Goal: Information Seeking & Learning: Compare options

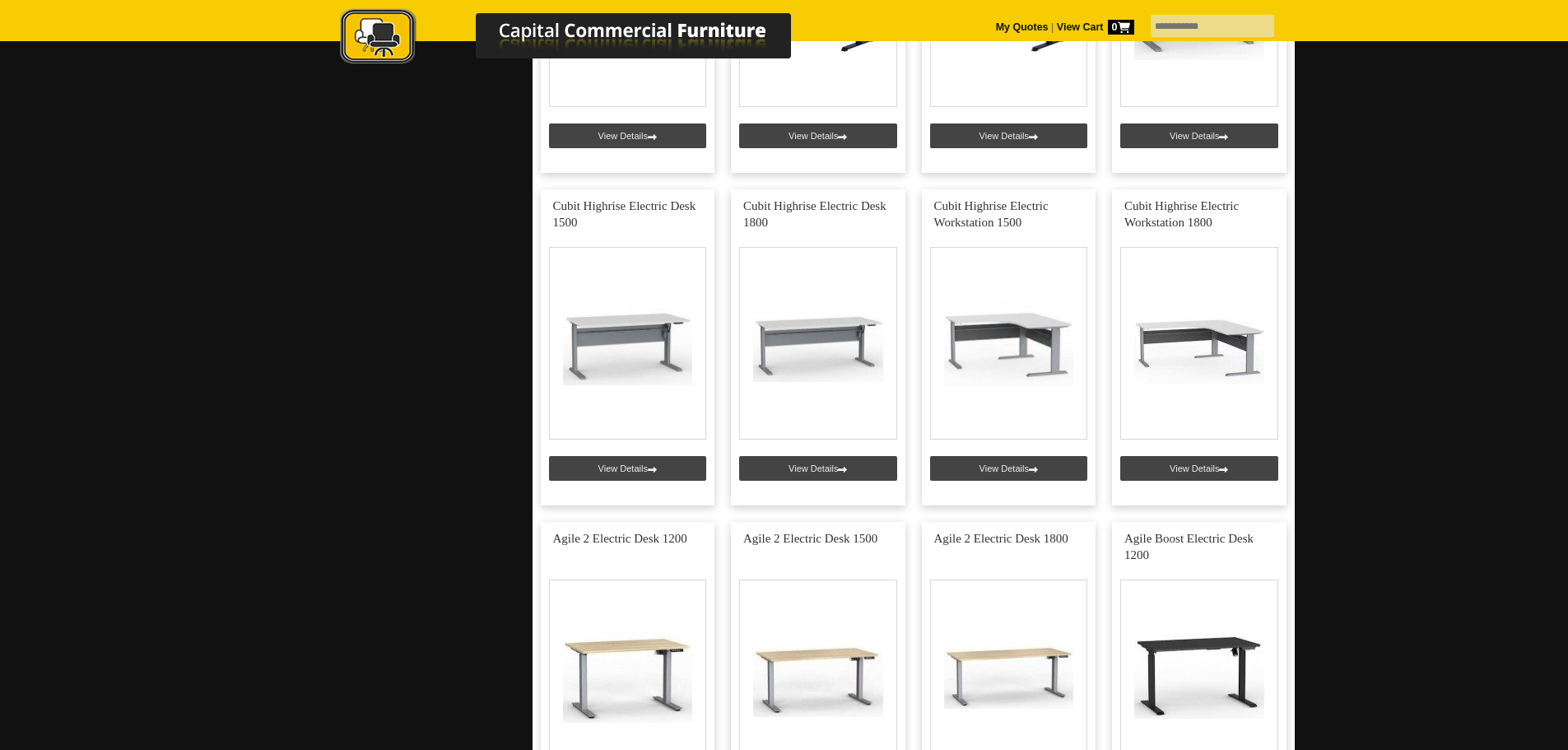
scroll to position [1273, 0]
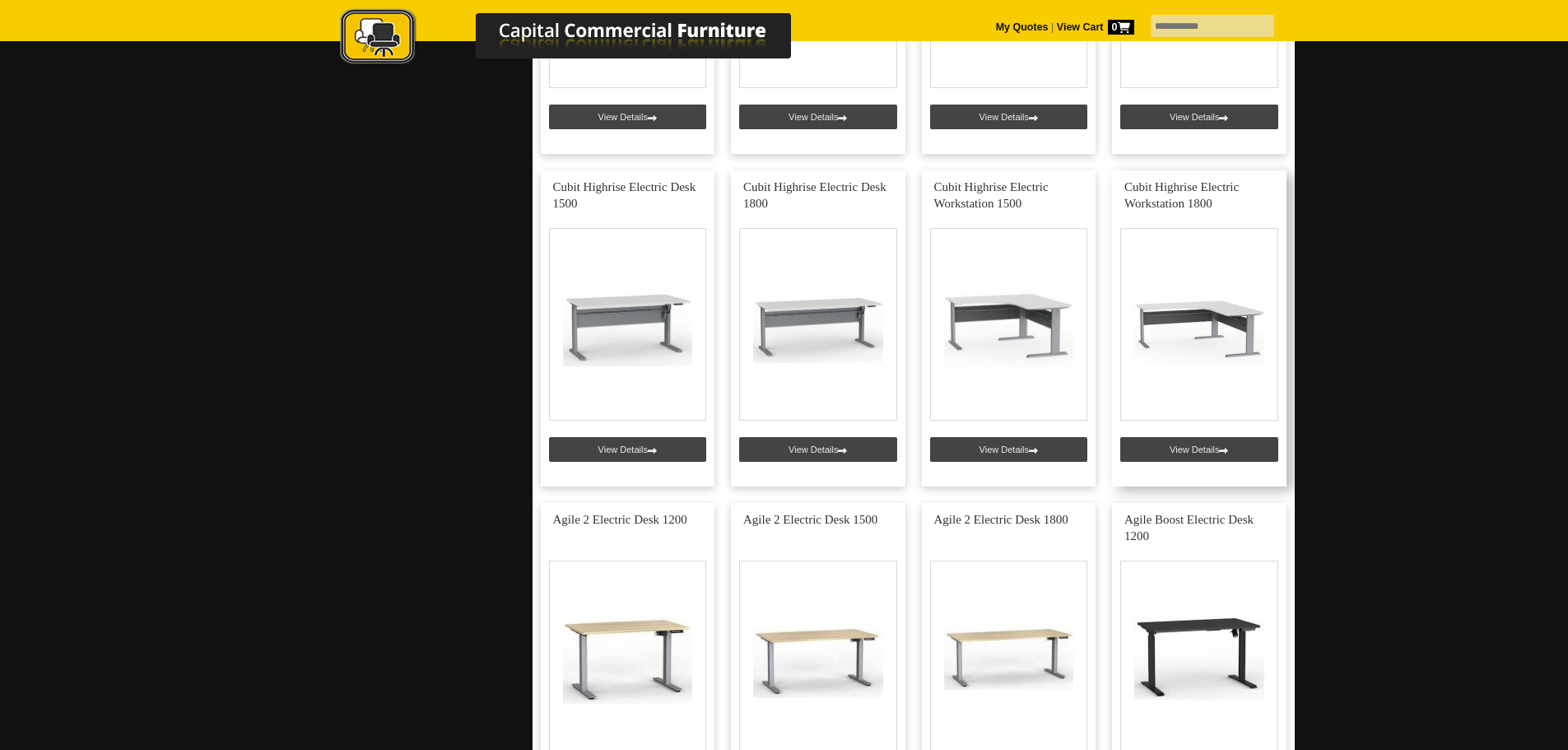
click at [1213, 452] on link at bounding box center [1199, 329] width 174 height 316
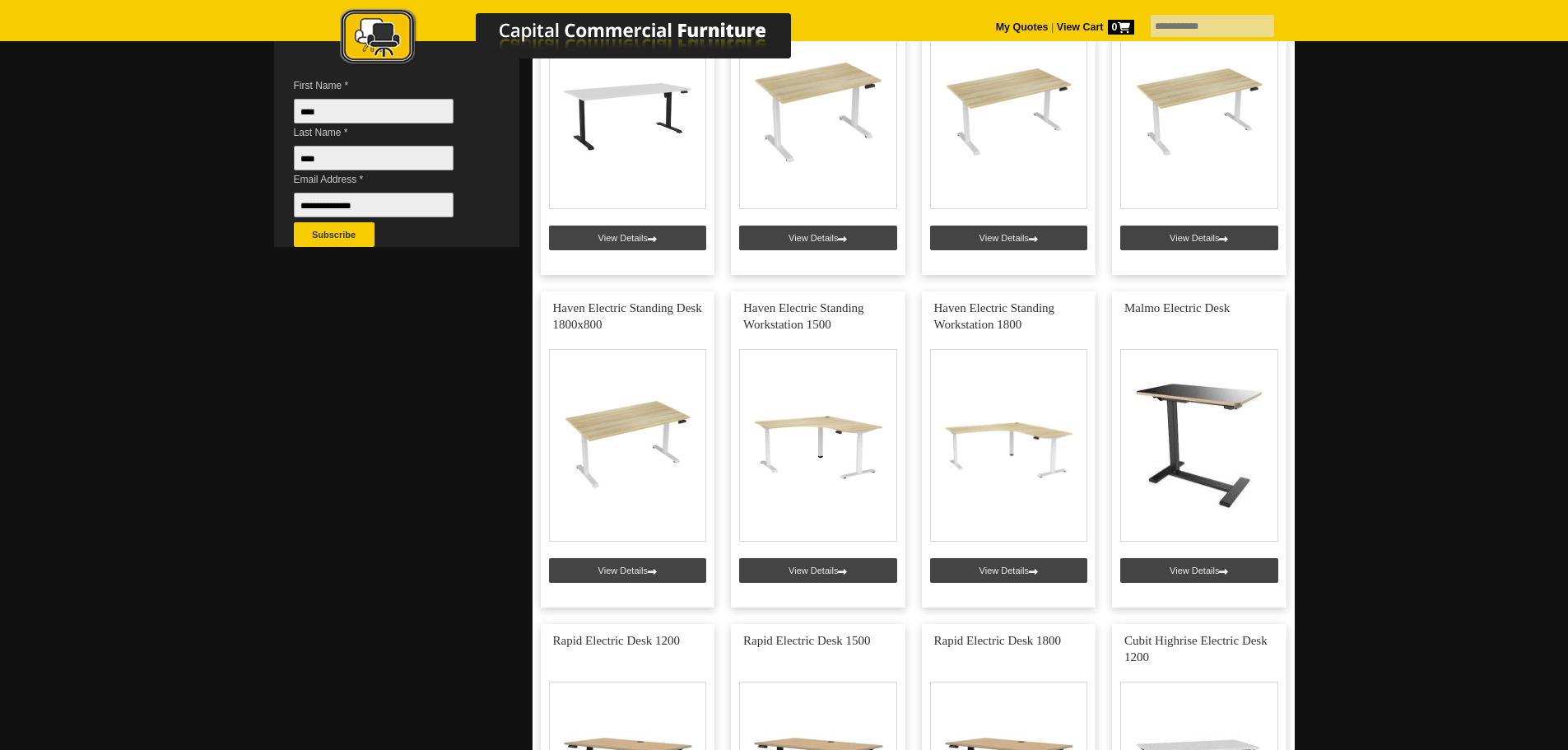
scroll to position [449, 0]
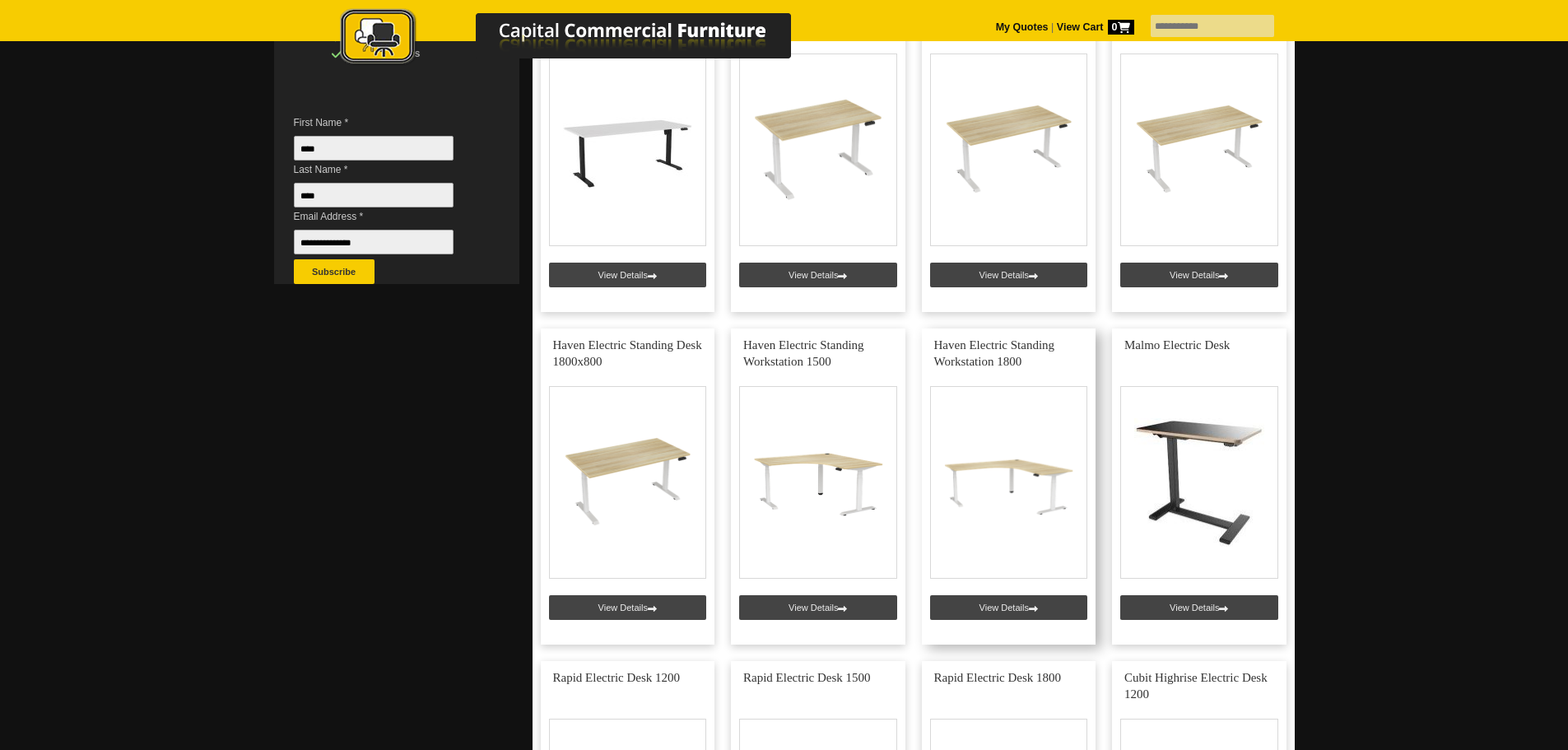
click at [1001, 604] on link at bounding box center [1009, 486] width 174 height 316
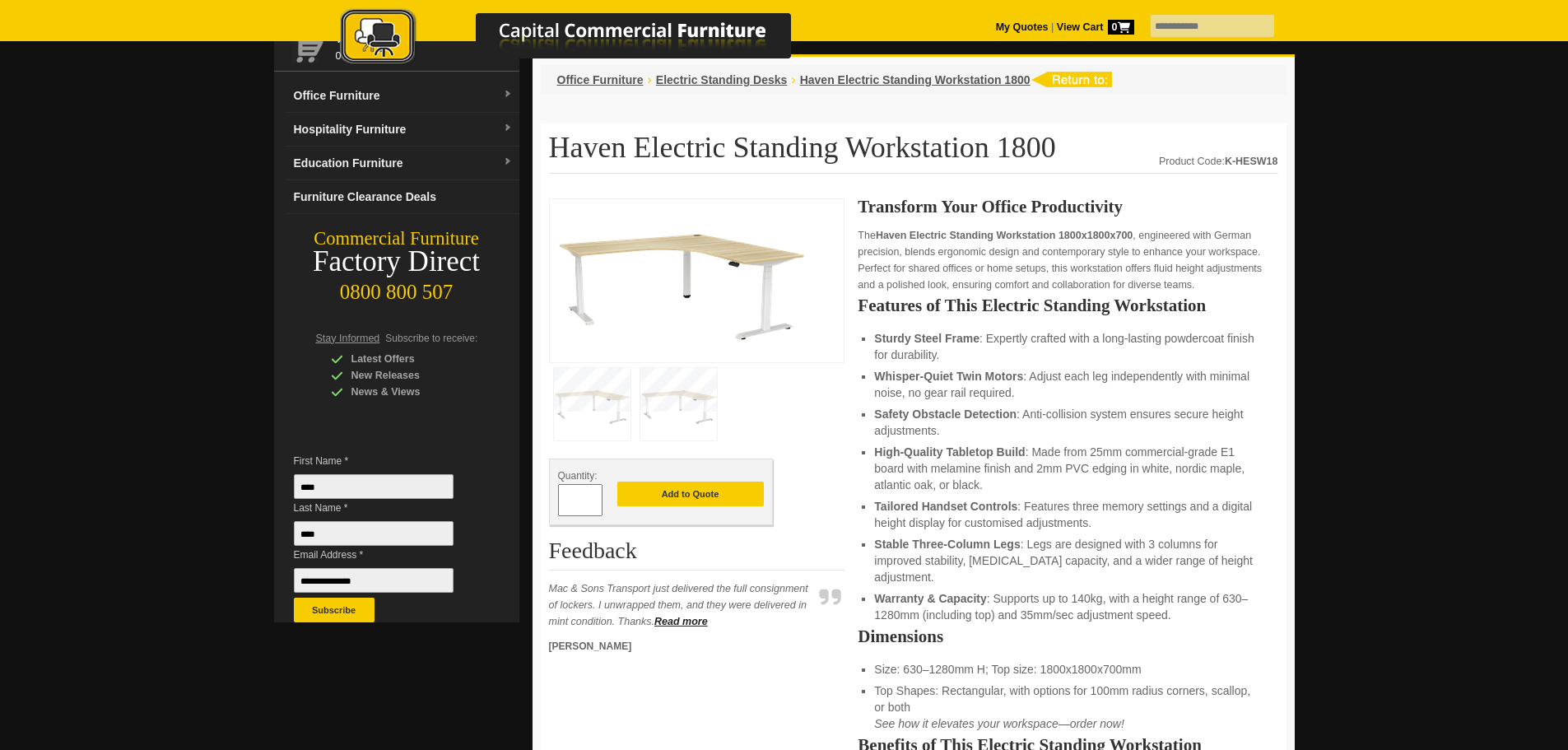
scroll to position [164, 0]
